Goal: Use online tool/utility: Utilize a website feature to perform a specific function

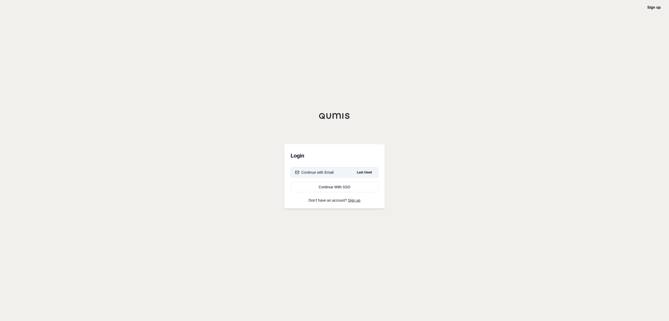
click at [327, 171] on div "Continue with Email" at bounding box center [314, 172] width 39 height 5
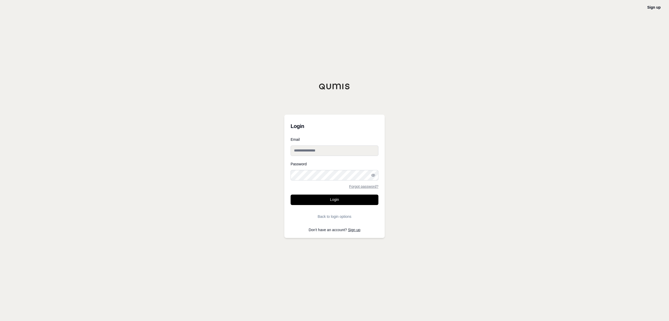
type input "**********"
click at [330, 204] on button "Login" at bounding box center [335, 200] width 88 height 10
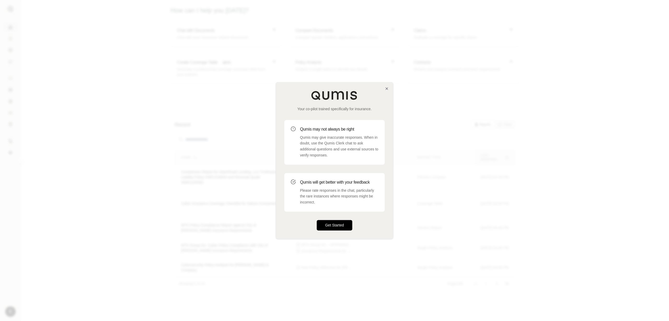
click at [340, 227] on button "Get Started" at bounding box center [335, 225] width 36 height 10
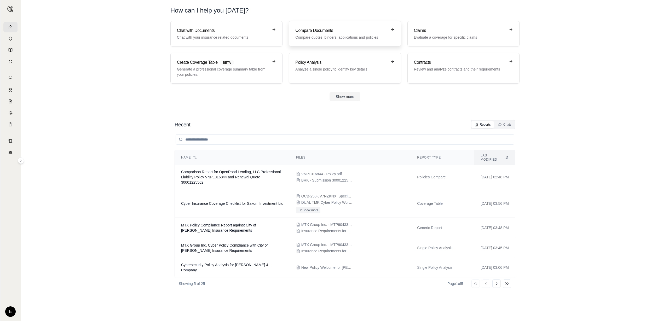
click at [341, 30] on h3 "Compare Documents" at bounding box center [341, 30] width 92 height 6
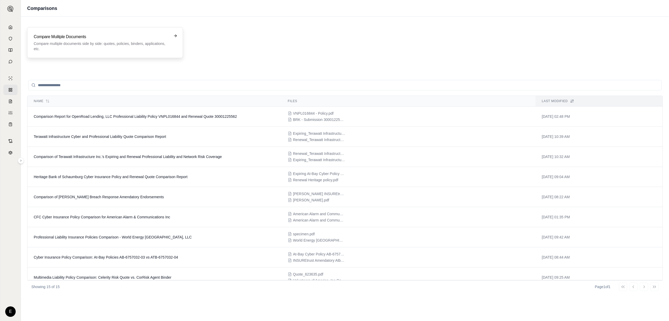
click at [88, 38] on h3 "Compare Mulitple Documents" at bounding box center [101, 37] width 135 height 6
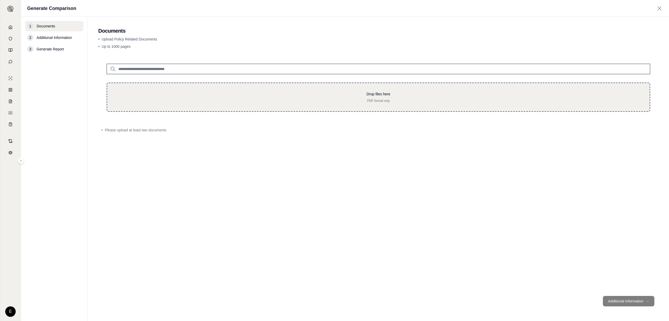
click at [269, 99] on p "PDF format only" at bounding box center [379, 101] width 526 height 4
type input "**********"
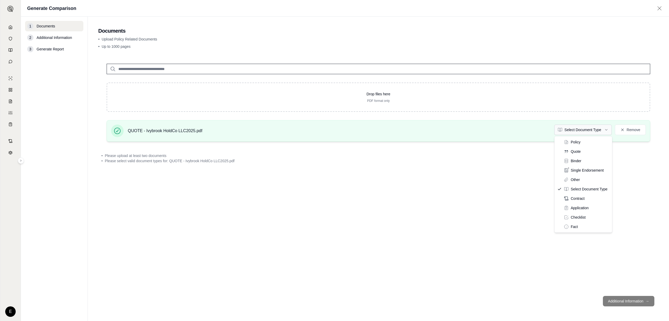
click at [578, 130] on html "E Generate Comparison 1 Documents 2 Additional Information 3 Generate Report Do…" at bounding box center [334, 160] width 669 height 321
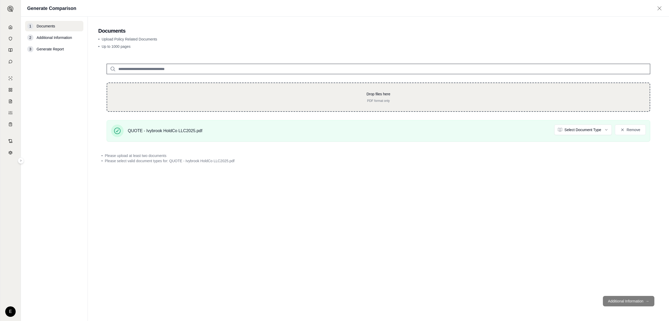
click at [371, 93] on p "Drop files here" at bounding box center [379, 93] width 526 height 5
type input "**********"
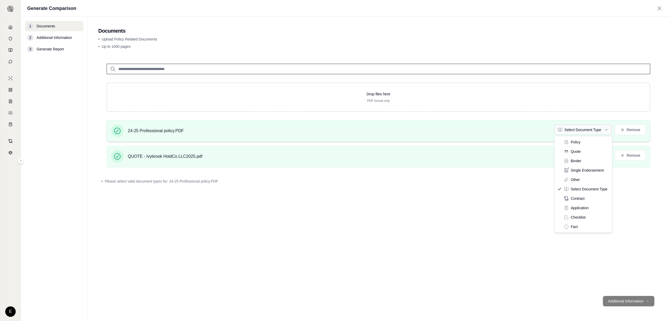
click at [569, 125] on html "E Generate Comparison 1 Documents 2 Additional Information 3 Generate Report Do…" at bounding box center [334, 160] width 669 height 321
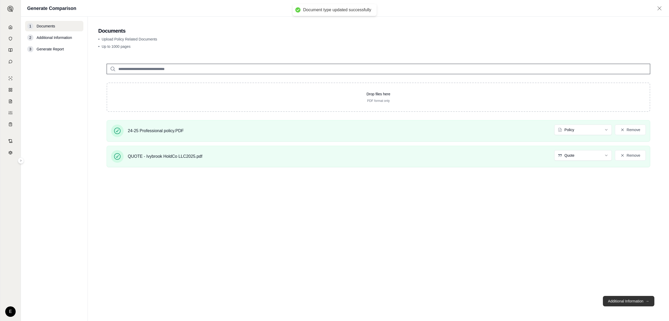
click at [626, 300] on button "Additional Information →" at bounding box center [628, 301] width 51 height 10
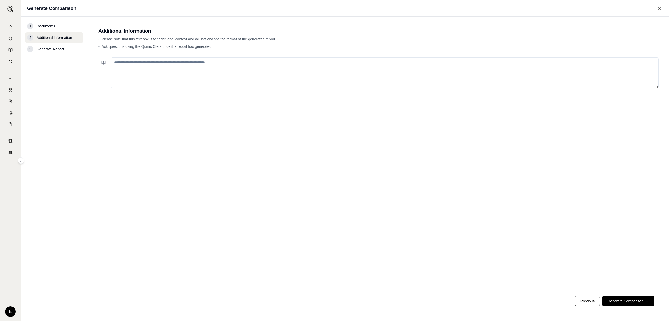
click at [172, 73] on textarea at bounding box center [385, 73] width 548 height 31
type textarea "**********"
click at [617, 300] on button "Generate Comparison →" at bounding box center [628, 301] width 52 height 10
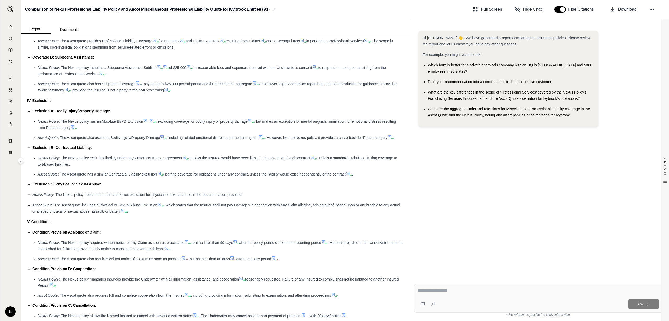
scroll to position [788, 0]
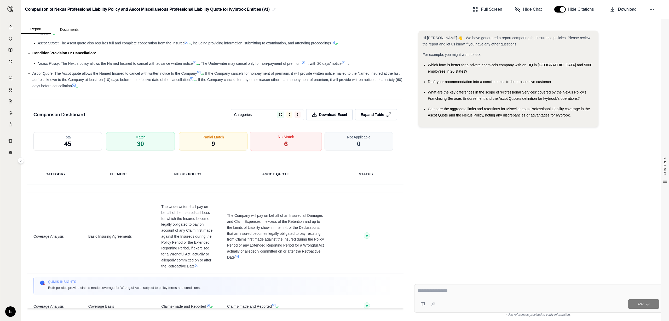
click at [290, 144] on div "No Match 6" at bounding box center [286, 141] width 72 height 19
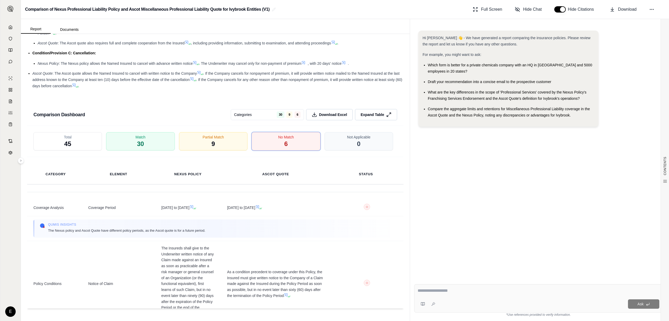
drag, startPoint x: 369, startPoint y: 111, endPoint x: 336, endPoint y: 102, distance: 33.2
click at [321, 115] on span "Download Excel" at bounding box center [334, 114] width 30 height 5
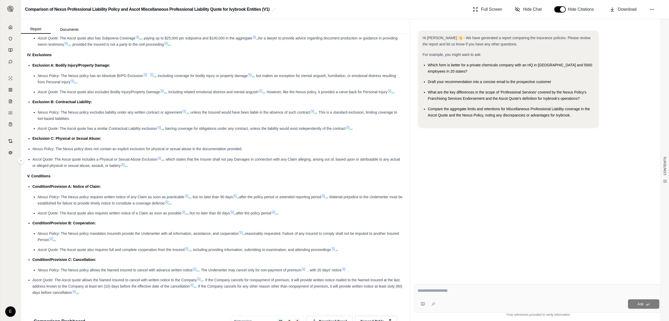
scroll to position [559, 0]
